Goal: Information Seeking & Learning: Compare options

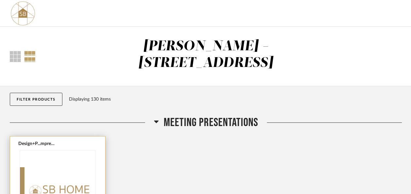
click at [31, 141] on button "Design+P...mpressed.pdf" at bounding box center [37, 143] width 38 height 5
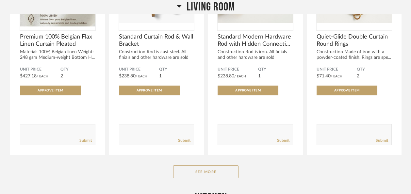
scroll to position [1232, 0]
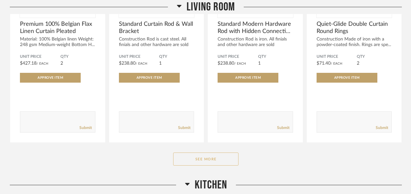
click at [202, 153] on button "See More" at bounding box center [205, 159] width 65 height 13
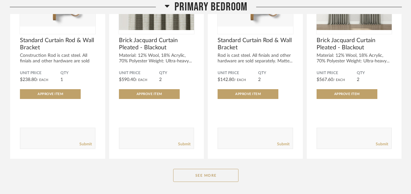
scroll to position [2983, 0]
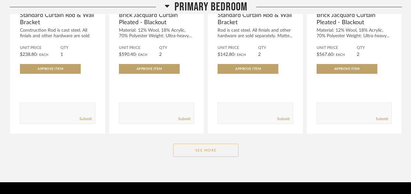
click at [191, 144] on button "See More" at bounding box center [205, 150] width 65 height 13
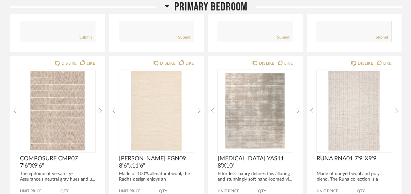
scroll to position [3294, 0]
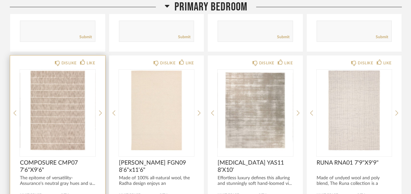
click at [76, 80] on img "0" at bounding box center [57, 111] width 75 height 82
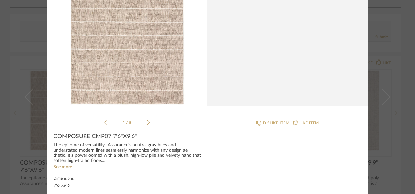
scroll to position [87, 0]
click at [58, 167] on link "See more" at bounding box center [63, 166] width 19 height 5
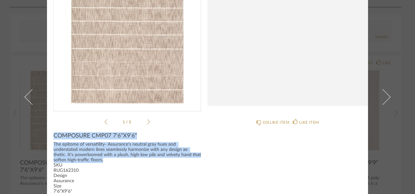
drag, startPoint x: 87, startPoint y: 162, endPoint x: 49, endPoint y: 133, distance: 47.7
copy div "COMPOSURE CMP07 7'6"X9'6" The epitome of versatility- Assurance's neutral gray …"
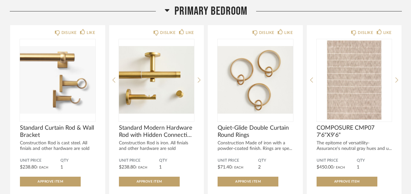
scroll to position [2447, 0]
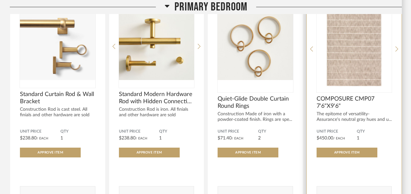
click at [334, 63] on img "0" at bounding box center [353, 47] width 75 height 82
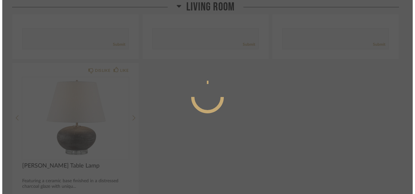
scroll to position [0, 0]
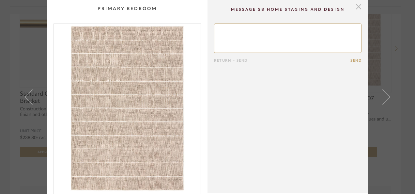
click at [357, 4] on span "button" at bounding box center [358, 6] width 13 height 13
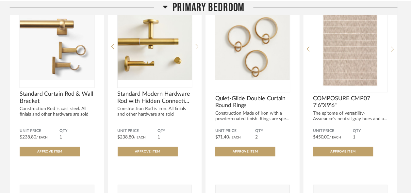
scroll to position [2447, 0]
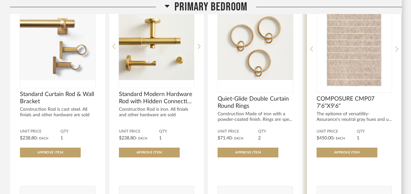
click at [339, 62] on img "0" at bounding box center [353, 47] width 75 height 82
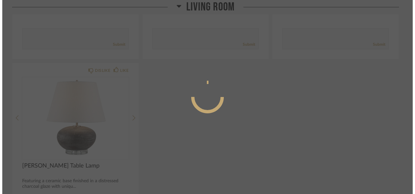
scroll to position [0, 0]
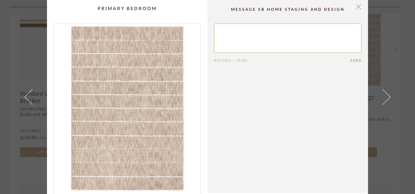
click at [358, 7] on span "button" at bounding box center [358, 6] width 13 height 13
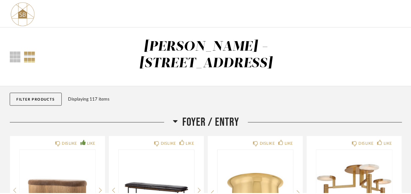
scroll to position [2447, 0]
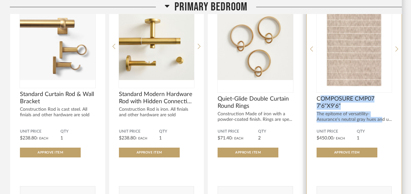
drag, startPoint x: 319, startPoint y: 81, endPoint x: 382, endPoint y: 100, distance: 65.1
click at [382, 100] on div "COMPOSURE CMP07 7'6"X9'6" The epitome of versatility- Assurance's neutral gray …" at bounding box center [353, 108] width 75 height 27
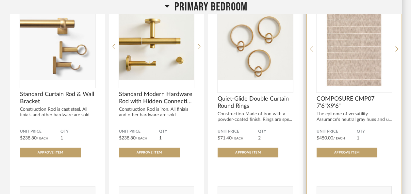
click at [337, 186] on form "Submit" at bounding box center [353, 196] width 75 height 21
click at [322, 95] on span "COMPOSURE CMP07 7'6"X9'6"" at bounding box center [353, 102] width 75 height 14
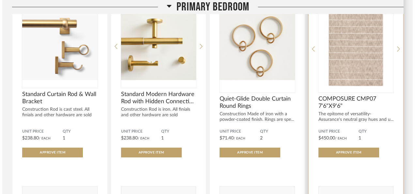
scroll to position [0, 0]
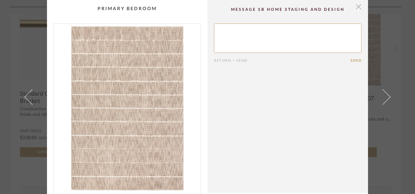
click at [359, 6] on span "button" at bounding box center [358, 6] width 13 height 13
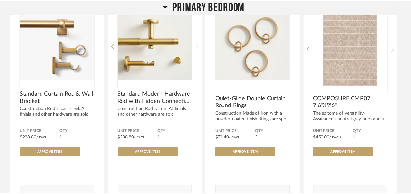
scroll to position [2447, 0]
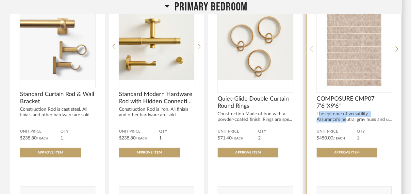
drag, startPoint x: 346, startPoint y: 105, endPoint x: 319, endPoint y: 94, distance: 29.0
click at [319, 94] on div "DISLIKE LIKE COMPOSURE CMP07 7'6"X9'6" The epitome of versatility- Assurance's …" at bounding box center [354, 105] width 95 height 226
drag, startPoint x: 319, startPoint y: 94, endPoint x: 325, endPoint y: 104, distance: 11.4
click at [325, 111] on div "The epitome of versatility- Assurance's neutral gray hues and u..." at bounding box center [353, 116] width 75 height 11
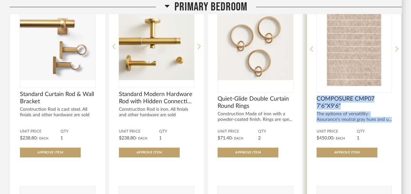
drag, startPoint x: 391, startPoint y: 100, endPoint x: 310, endPoint y: 80, distance: 82.8
click at [310, 80] on div "DISLIKE LIKE COMPOSURE CMP07 7'6"X9'6" The epitome of versatility- Assurance's …" at bounding box center [354, 105] width 95 height 226
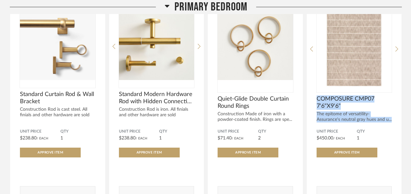
copy div "COMPOSURE CMP07 7'6"X9'6" The epitome of versatility- Assurance's neutral gray …"
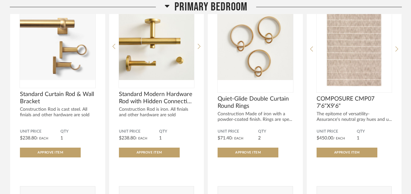
click at [304, 81] on div "DISLIKE LIKE Standard Curtain Rod & Wall Bracket Construction Rod is cast steel…" at bounding box center [206, 104] width 392 height 226
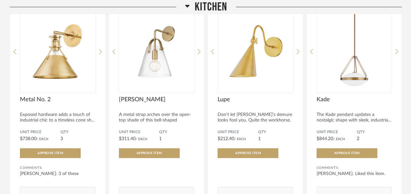
scroll to position [1877, 0]
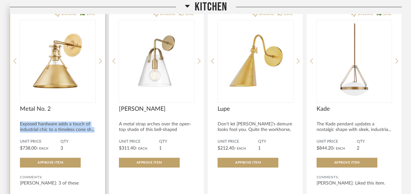
drag, startPoint x: 20, startPoint y: 106, endPoint x: 103, endPoint y: 116, distance: 83.6
click at [103, 116] on div "DISLIKE LIKE Metal No. 2 Exposed hardware adds a touch of industrial chic to a …" at bounding box center [57, 116] width 95 height 221
copy div "Exposed hardware adds a touch of industrial chic to a timeless cone sh..."
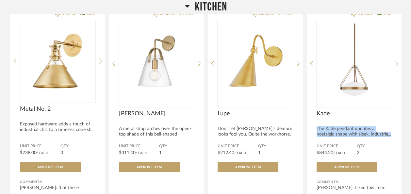
drag, startPoint x: 317, startPoint y: 110, endPoint x: 403, endPoint y: 116, distance: 85.4
copy div "The Kade pendant updates a nostalgic shape with sleek, industria..."
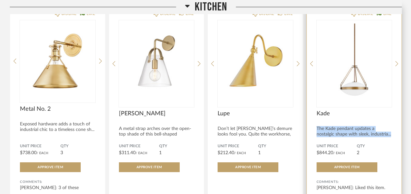
click at [356, 67] on img "0" at bounding box center [353, 61] width 75 height 82
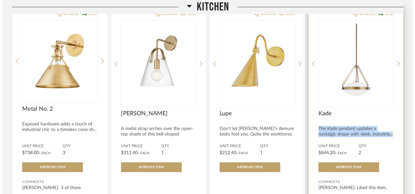
scroll to position [0, 0]
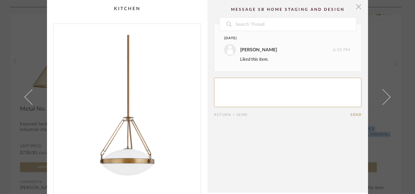
click at [357, 8] on span "button" at bounding box center [358, 6] width 13 height 13
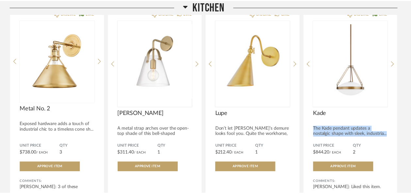
scroll to position [1877, 0]
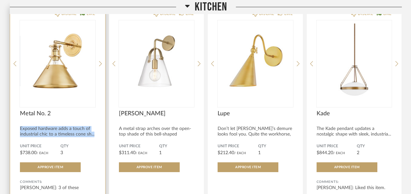
drag, startPoint x: 17, startPoint y: 110, endPoint x: 95, endPoint y: 118, distance: 78.4
click at [95, 118] on div "DISLIKE LIKE Metal No. 2 Exposed hardware adds a touch of industrial chic to a …" at bounding box center [57, 119] width 95 height 226
copy div "Exposed hardware adds a touch of industrial chic to a timeless cone sh..."
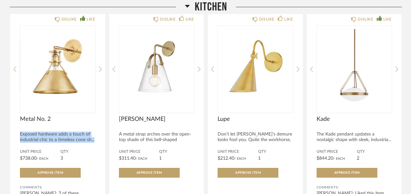
scroll to position [1868, 0]
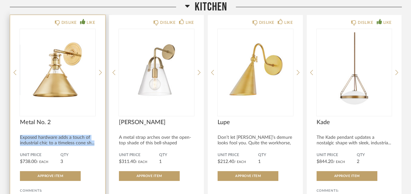
click at [41, 135] on div "Exposed hardware adds a touch of industrial chic to a timeless cone sh..." at bounding box center [57, 140] width 75 height 11
click at [50, 76] on img "0" at bounding box center [57, 70] width 75 height 82
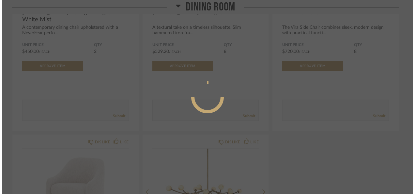
scroll to position [0, 0]
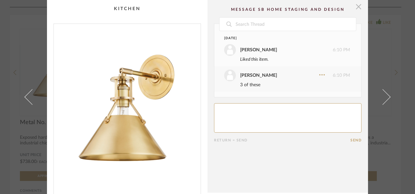
click at [353, 6] on span "button" at bounding box center [358, 6] width 13 height 13
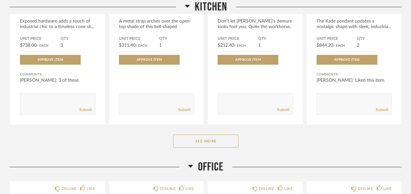
scroll to position [1975, 0]
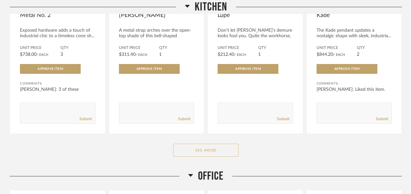
click at [225, 144] on button "See More" at bounding box center [205, 150] width 65 height 13
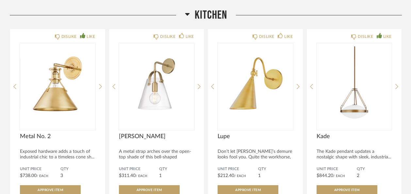
scroll to position [1865, 0]
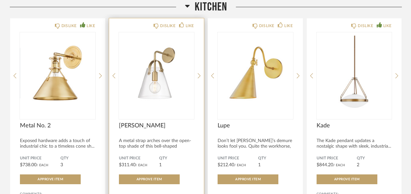
drag, startPoint x: 120, startPoint y: 107, endPoint x: 195, endPoint y: 136, distance: 80.4
click at [195, 136] on div "DISLIKE LIKE [PERSON_NAME] A metal strap arches over the open-top shade of this…" at bounding box center [156, 131] width 95 height 226
drag, startPoint x: 195, startPoint y: 136, endPoint x: 172, endPoint y: 106, distance: 37.2
click at [172, 122] on span "[PERSON_NAME]" at bounding box center [156, 125] width 75 height 7
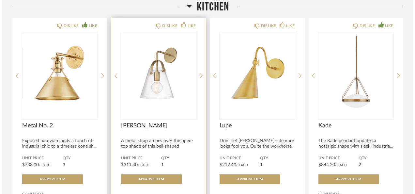
scroll to position [0, 0]
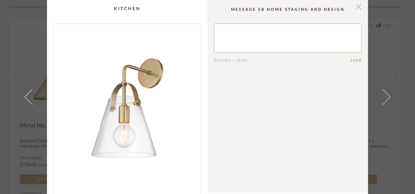
click at [355, 5] on span "button" at bounding box center [358, 6] width 13 height 13
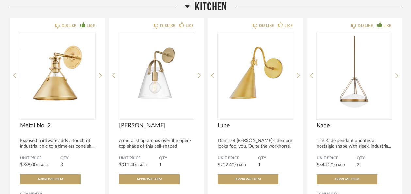
scroll to position [1872, 0]
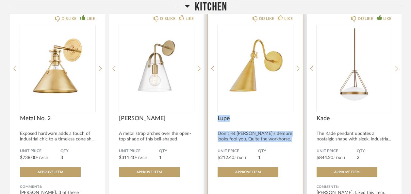
drag, startPoint x: 289, startPoint y: 125, endPoint x: 215, endPoint y: 103, distance: 78.2
click at [215, 103] on div "DISLIKE LIKE Lupe Don’t let [PERSON_NAME]’s demure looks fool you. Quite the wo…" at bounding box center [255, 124] width 95 height 226
copy div "Lupe Don’t let [PERSON_NAME]’s demure looks fool you. Quite the workhorse, [PER…"
